Goal: Transaction & Acquisition: Purchase product/service

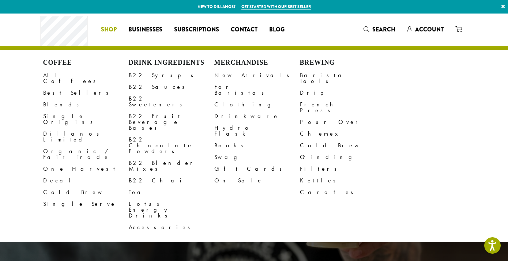
click at [108, 27] on li "Coffee All Coffees Best Sellers Blends Single Origins Dillanos Limited Organic …" at bounding box center [108, 30] width 27 height 12
click at [225, 99] on link "Clothing" at bounding box center [257, 105] width 86 height 12
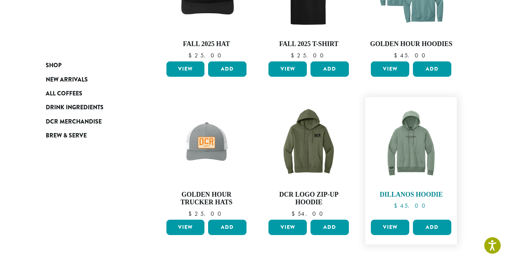
scroll to position [198, 0]
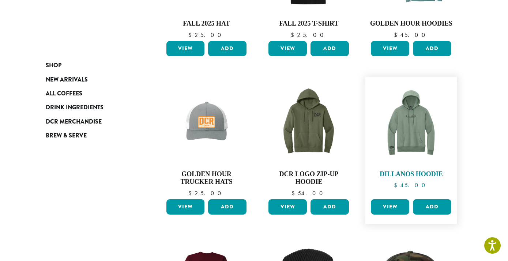
click at [417, 175] on h4 "Dillanos Hoodie" at bounding box center [411, 174] width 84 height 8
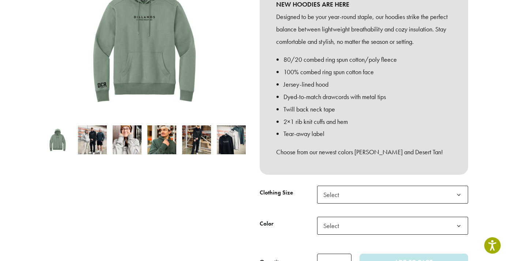
scroll to position [158, 0]
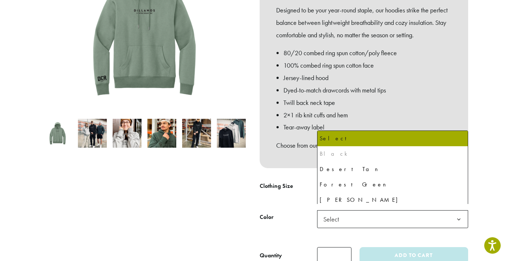
click at [404, 212] on span "Select" at bounding box center [392, 219] width 151 height 18
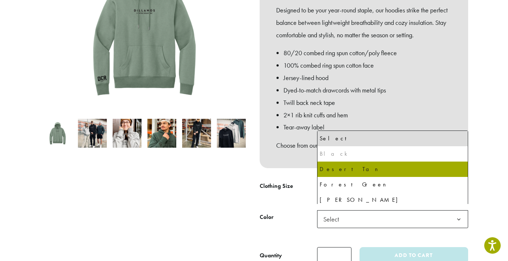
select select "**********"
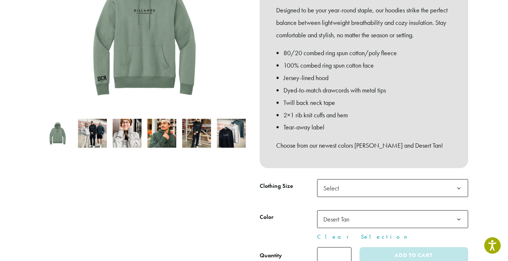
click at [455, 182] on b at bounding box center [459, 189] width 18 height 18
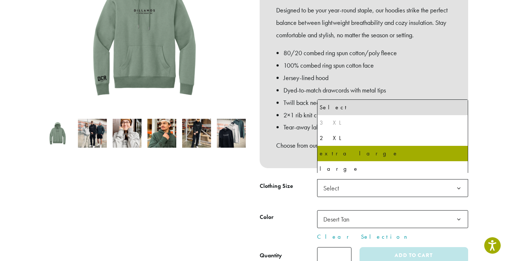
scroll to position [34, 0]
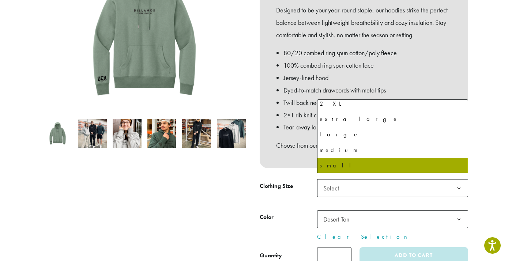
select select "*****"
select select "**********"
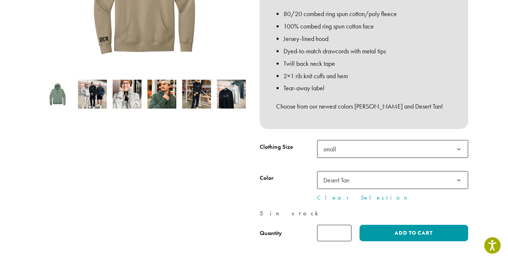
scroll to position [198, 0]
click at [457, 178] on b at bounding box center [459, 180] width 18 height 18
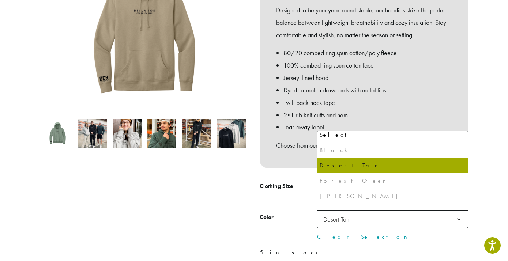
scroll to position [0, 0]
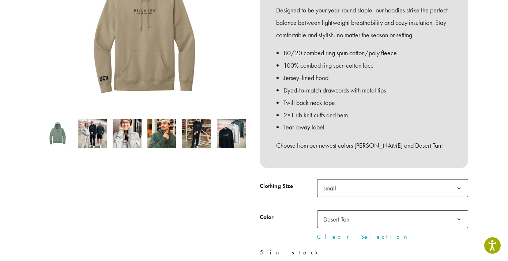
click at [258, 185] on div "**********" at bounding box center [363, 109] width 219 height 353
click at [384, 179] on span "small" at bounding box center [392, 188] width 151 height 18
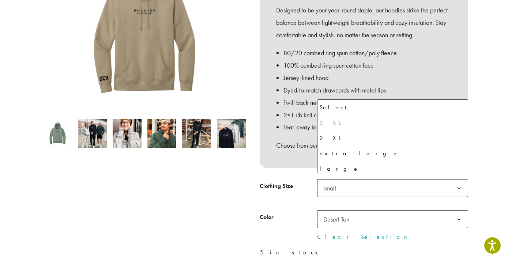
scroll to position [34, 0]
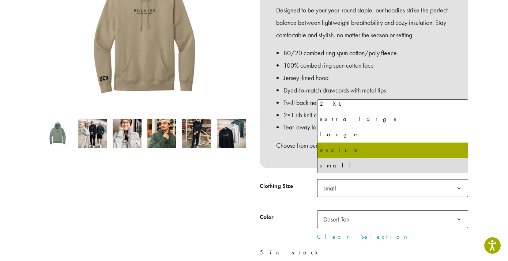
select select "******"
select select "**********"
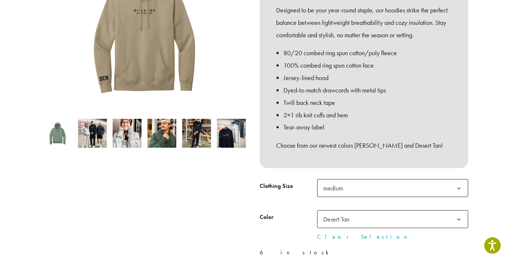
click at [398, 216] on span "Desert Tan" at bounding box center [392, 219] width 151 height 18
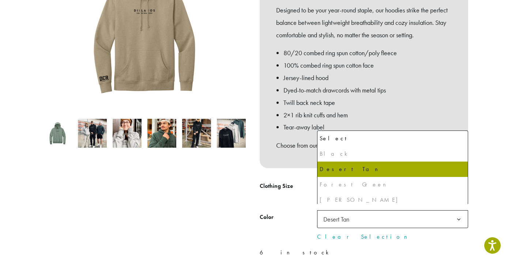
click at [284, 212] on label "Color" at bounding box center [288, 217] width 57 height 11
click at [317, 210] on select "**********" at bounding box center [317, 210] width 0 height 0
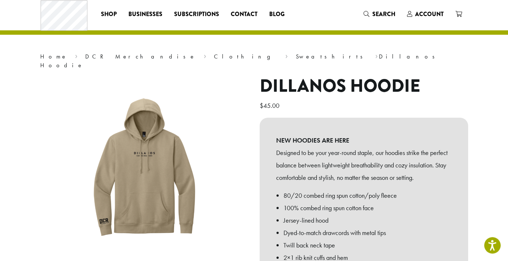
scroll to position [0, 0]
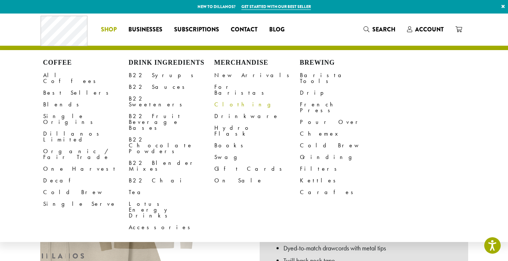
click at [221, 99] on link "Clothing" at bounding box center [257, 105] width 86 height 12
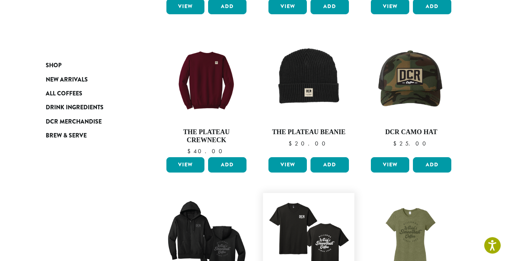
scroll to position [395, 0]
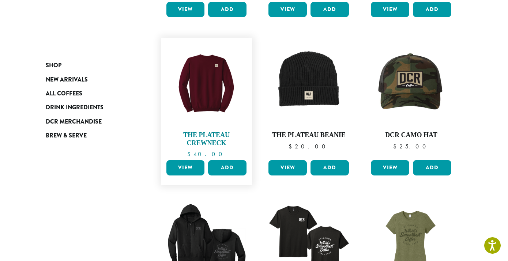
click at [193, 99] on img at bounding box center [206, 83] width 84 height 84
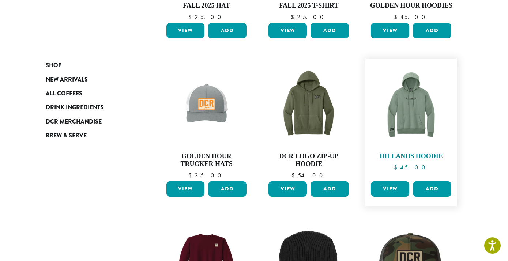
scroll to position [198, 0]
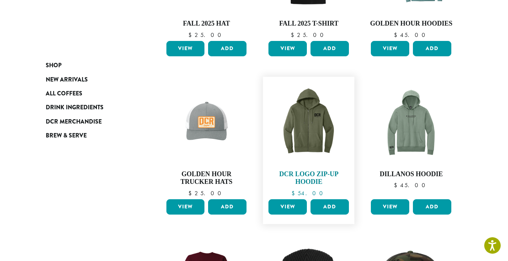
click at [299, 132] on img at bounding box center [309, 122] width 84 height 84
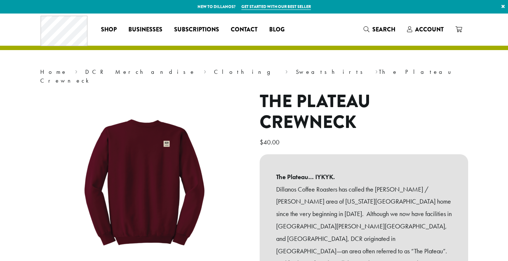
scroll to position [158, 0]
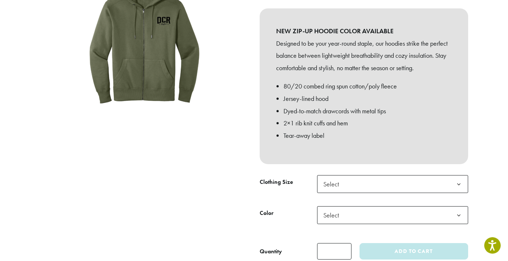
scroll to position [158, 0]
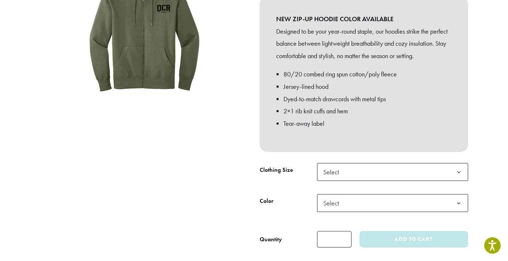
click at [401, 166] on span "Select" at bounding box center [392, 172] width 151 height 18
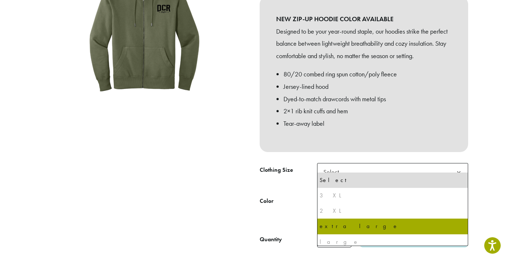
scroll to position [35, 0]
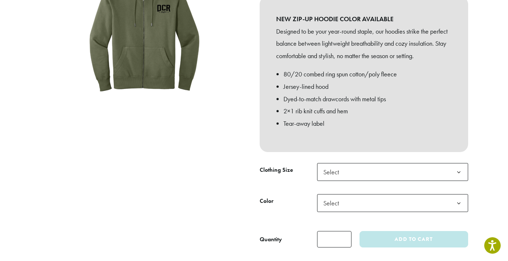
click at [212, 144] on div at bounding box center [144, 90] width 219 height 315
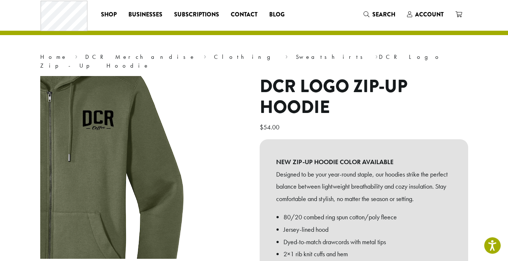
scroll to position [0, 0]
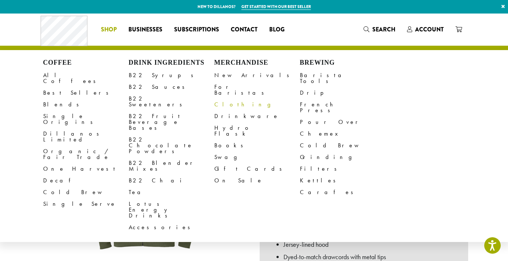
click at [222, 99] on link "Clothing" at bounding box center [257, 105] width 86 height 12
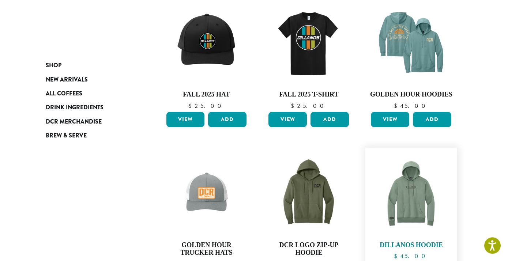
scroll to position [158, 0]
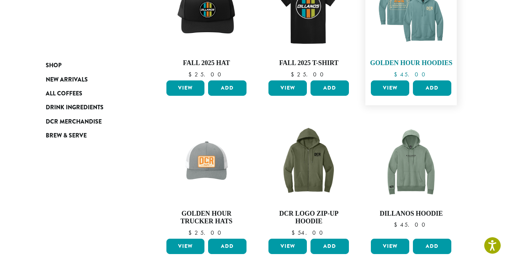
click at [406, 25] on img at bounding box center [411, 11] width 84 height 84
